Goal: Browse casually

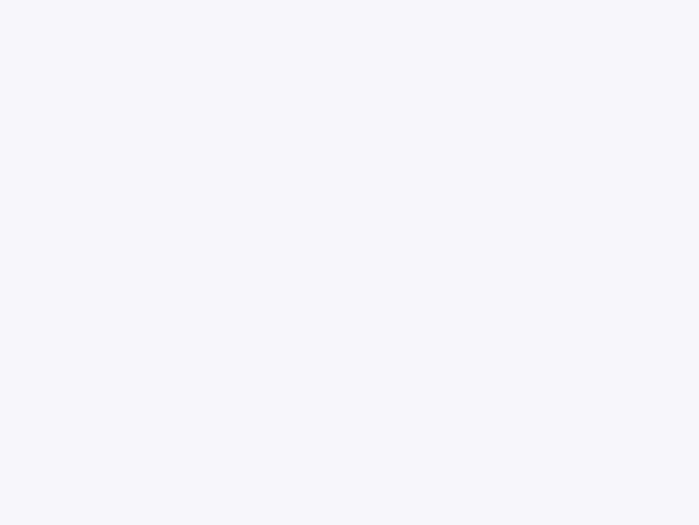
click at [350, 262] on div at bounding box center [349, 262] width 699 height 525
